Goal: Task Accomplishment & Management: Use online tool/utility

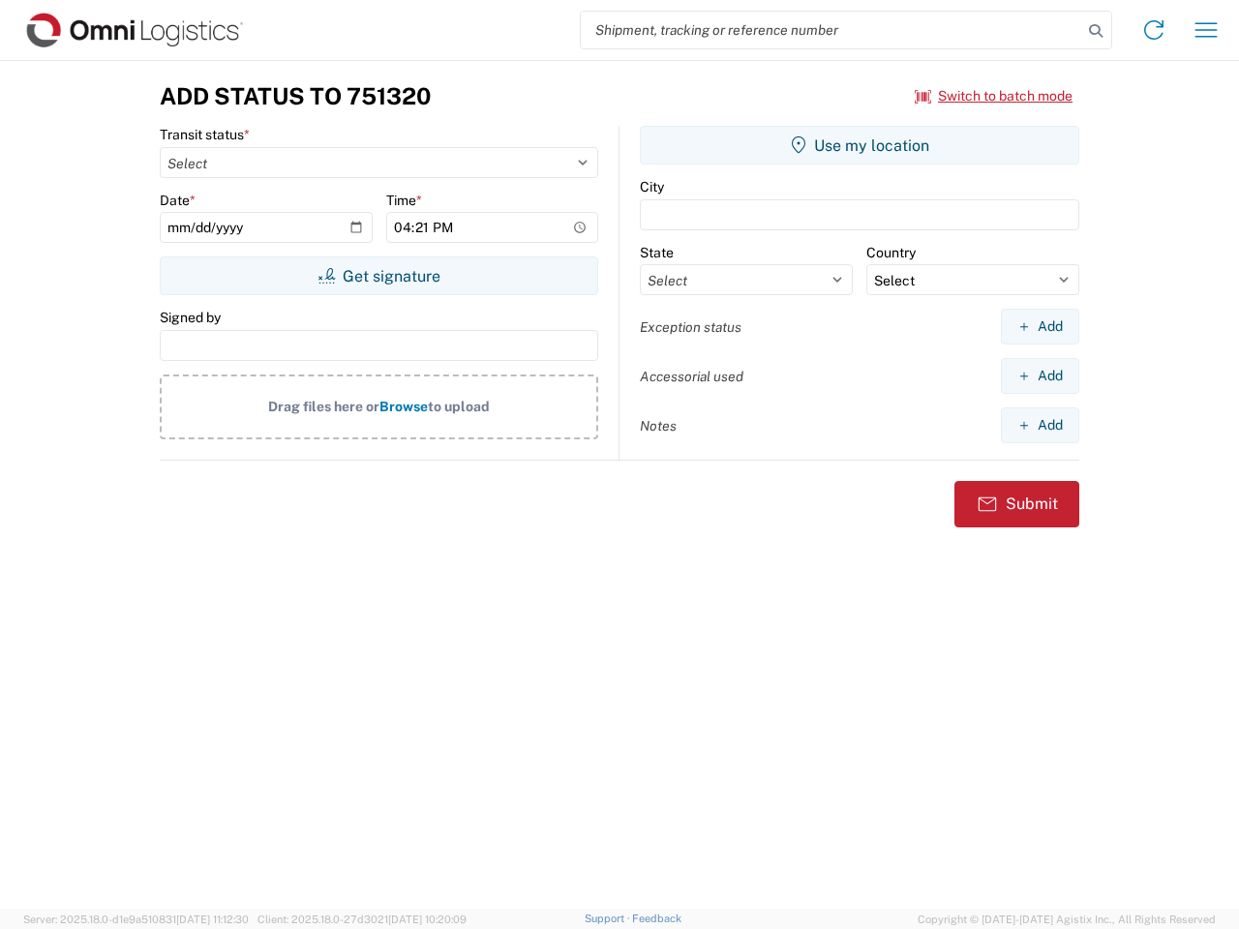
click at [831, 30] on input "search" at bounding box center [831, 30] width 501 height 37
click at [1096, 31] on icon at bounding box center [1095, 30] width 27 height 27
click at [1154, 30] on icon at bounding box center [1153, 30] width 31 height 31
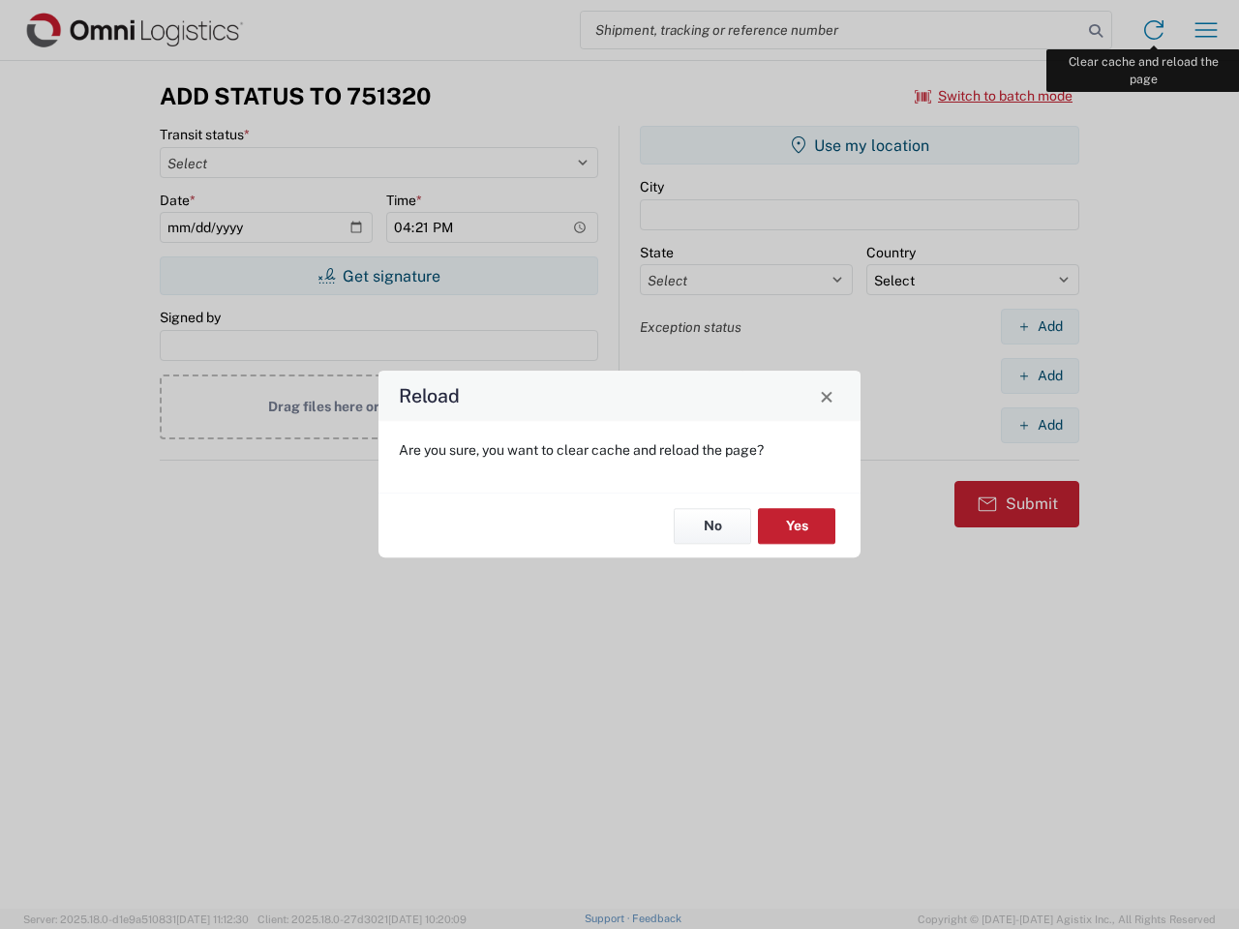
click at [1206, 30] on div "Reload Are you sure, you want to clear cache and reload the page? No Yes" at bounding box center [619, 464] width 1239 height 929
click at [994, 96] on div "Reload Are you sure, you want to clear cache and reload the page? No Yes" at bounding box center [619, 464] width 1239 height 929
click at [378, 276] on div "Reload Are you sure, you want to clear cache and reload the page? No Yes" at bounding box center [619, 464] width 1239 height 929
click at [859, 145] on div "Reload Are you sure, you want to clear cache and reload the page? No Yes" at bounding box center [619, 464] width 1239 height 929
click at [1040, 326] on div "Reload Are you sure, you want to clear cache and reload the page? No Yes" at bounding box center [619, 464] width 1239 height 929
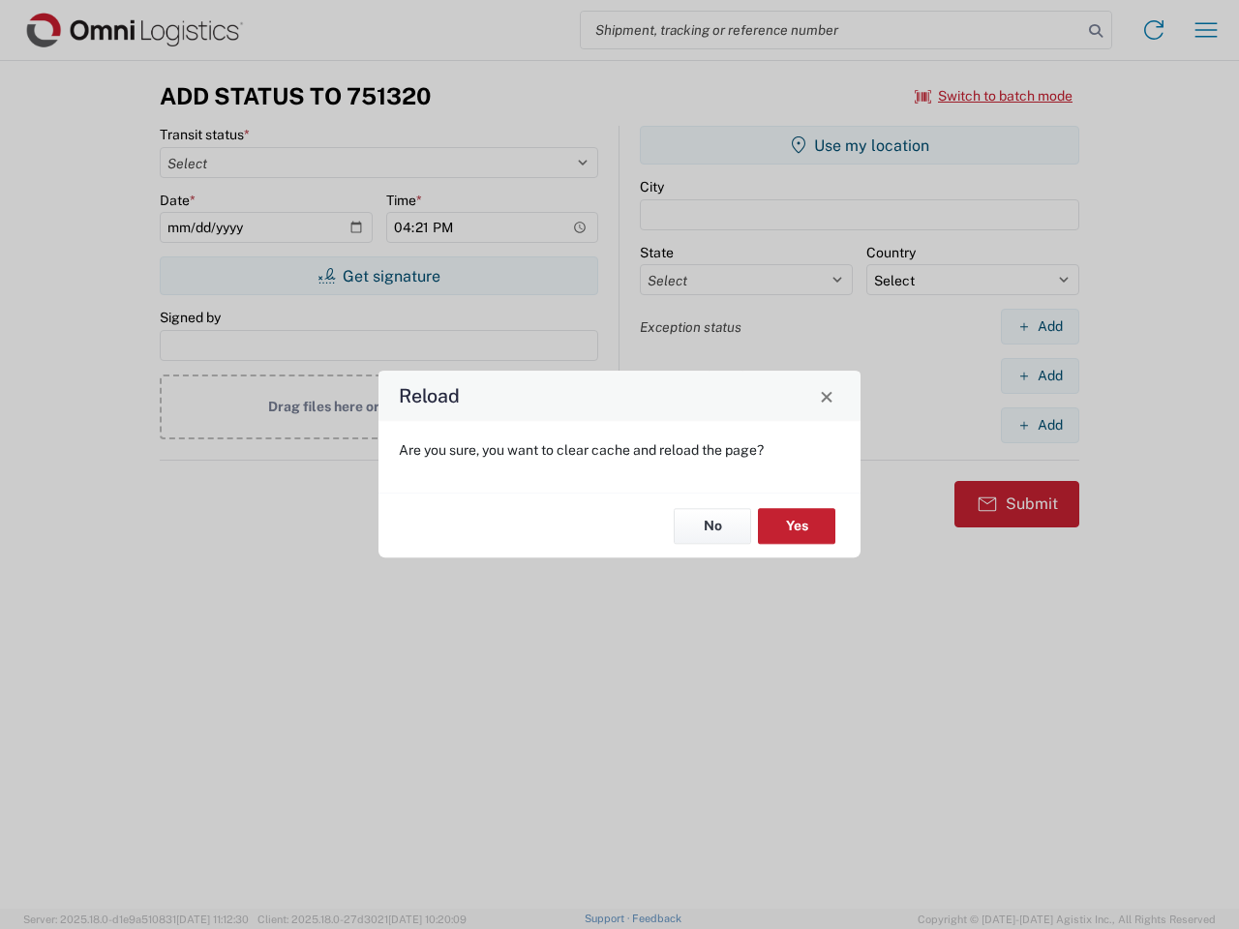
click at [1040, 376] on div "Reload Are you sure, you want to clear cache and reload the page? No Yes" at bounding box center [619, 464] width 1239 height 929
click at [1040, 425] on div "Reload Are you sure, you want to clear cache and reload the page? No Yes" at bounding box center [619, 464] width 1239 height 929
